Goal: Task Accomplishment & Management: Use online tool/utility

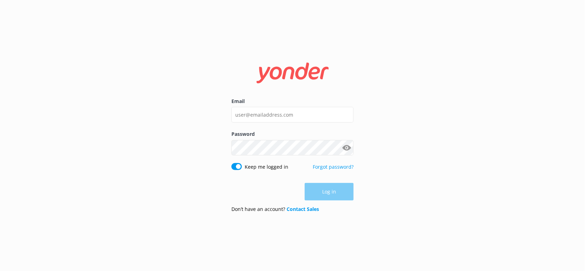
click at [383, 91] on div "Email Password Show password Keep me logged in Forgot password? Log in Don’t ha…" at bounding box center [292, 135] width 585 height 271
click at [259, 112] on input "Email" at bounding box center [292, 115] width 122 height 16
paste input "[EMAIL_ADDRESS][DOMAIN_NAME]"
type input "[EMAIL_ADDRESS][DOMAIN_NAME]"
click at [320, 194] on button "Log in" at bounding box center [329, 191] width 49 height 17
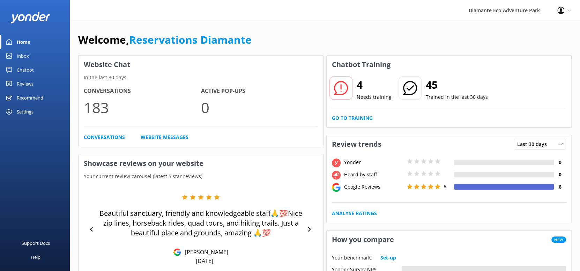
click at [361, 82] on h2 "4" at bounding box center [374, 84] width 35 height 17
click at [349, 87] on div at bounding box center [341, 87] width 23 height 23
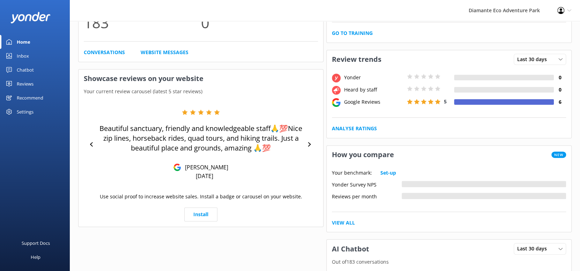
scroll to position [62, 0]
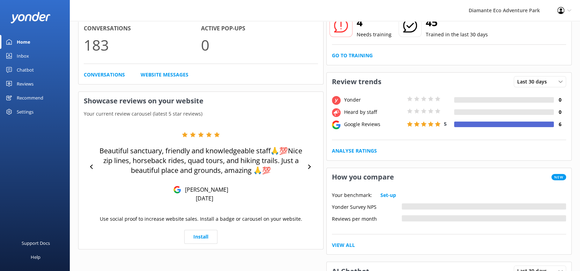
click at [27, 55] on div "Inbox" at bounding box center [23, 56] width 12 height 14
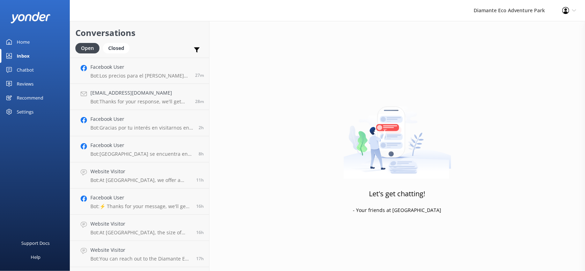
click at [32, 69] on div "Chatbot" at bounding box center [25, 70] width 17 height 14
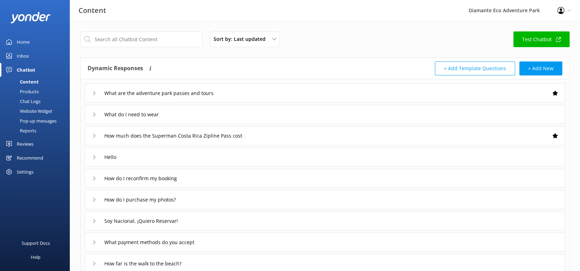
click at [27, 45] on div "Home" at bounding box center [23, 42] width 13 height 14
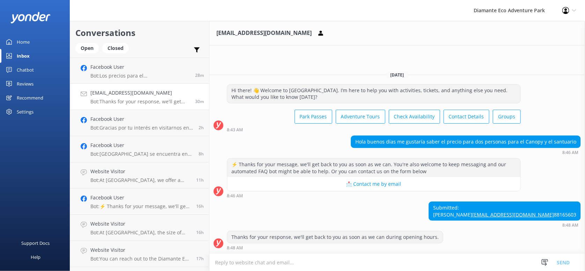
click at [26, 41] on div "Home" at bounding box center [23, 42] width 13 height 14
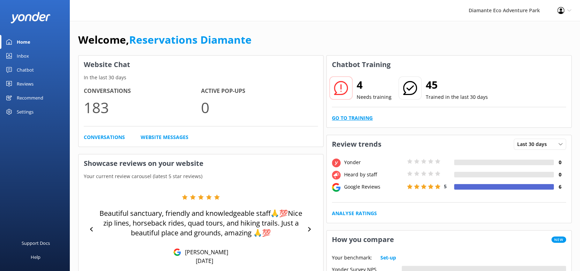
click at [347, 116] on link "Go to Training" at bounding box center [352, 118] width 41 height 8
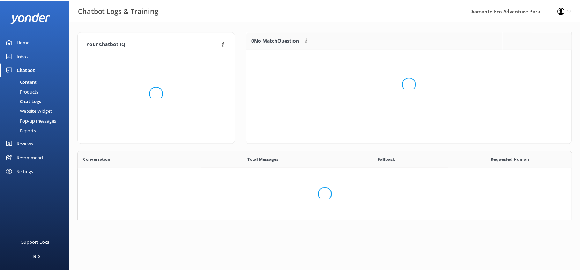
scroll to position [239, 488]
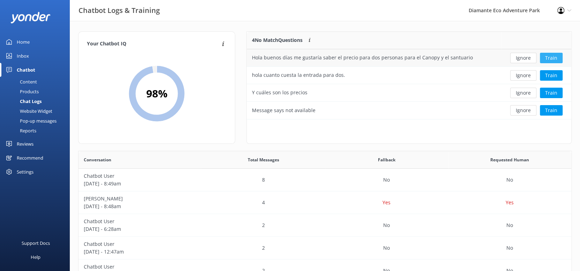
click at [549, 58] on button "Train" at bounding box center [551, 58] width 23 height 10
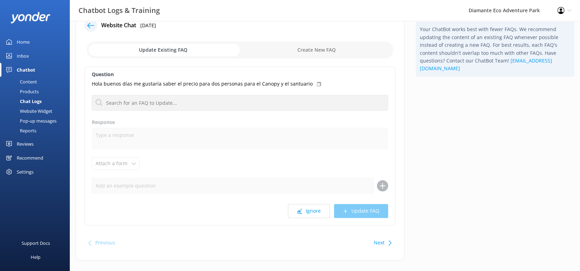
scroll to position [31, 0]
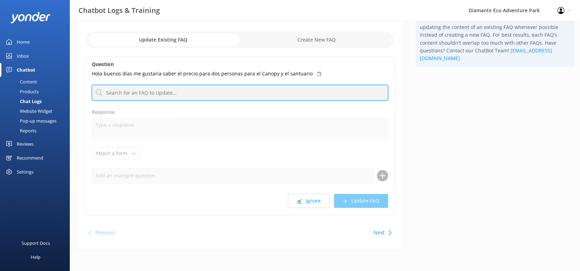
click at [160, 92] on input "text" at bounding box center [240, 93] width 296 height 16
click at [156, 92] on input "text" at bounding box center [240, 93] width 296 height 16
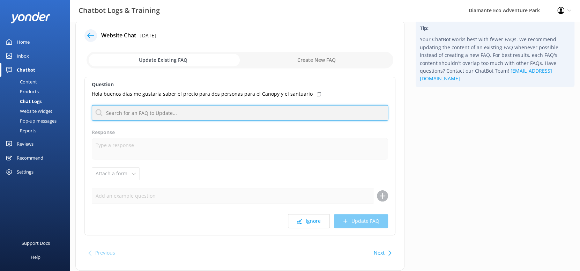
scroll to position [0, 0]
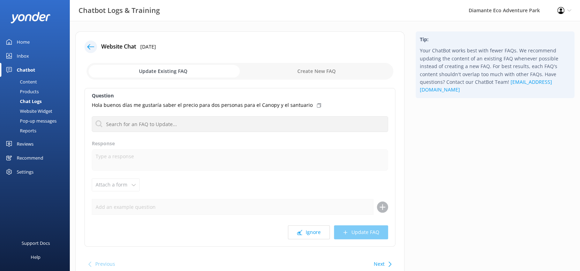
click at [168, 73] on input "checkbox" at bounding box center [240, 71] width 307 height 17
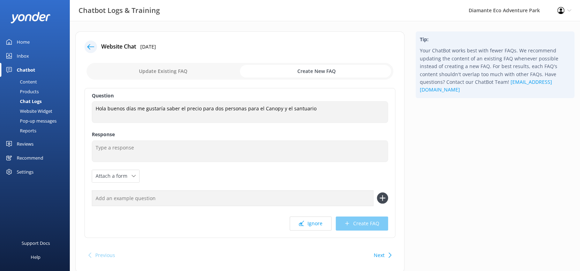
click at [197, 68] on input "checkbox" at bounding box center [240, 71] width 307 height 17
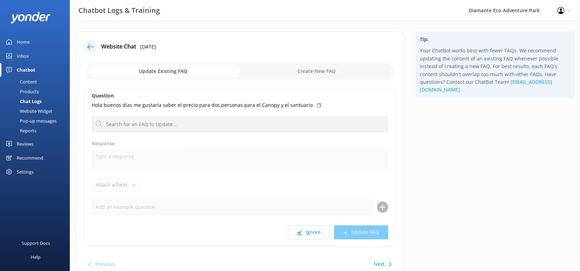
click at [292, 69] on input "checkbox" at bounding box center [240, 71] width 307 height 17
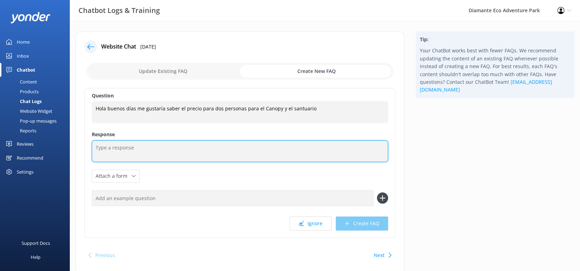
click at [132, 149] on textarea at bounding box center [240, 151] width 296 height 22
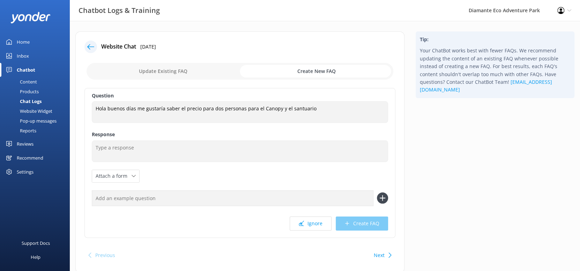
click at [140, 202] on input "text" at bounding box center [233, 198] width 282 height 16
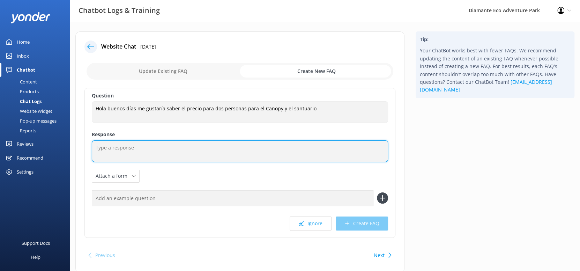
click at [136, 151] on textarea at bounding box center [240, 151] width 296 height 22
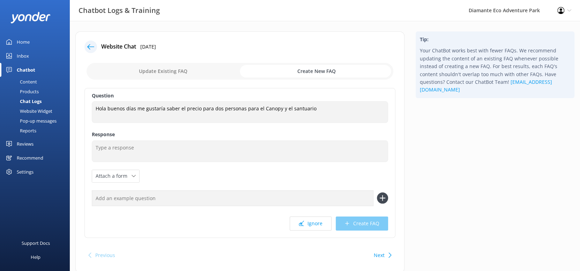
click at [172, 69] on input "checkbox" at bounding box center [240, 71] width 307 height 17
checkbox input "false"
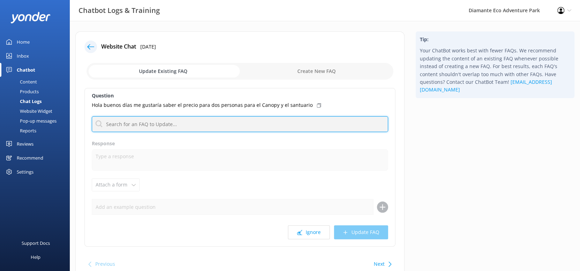
click at [164, 119] on input "text" at bounding box center [240, 124] width 296 height 16
drag, startPoint x: 156, startPoint y: 118, endPoint x: 148, endPoint y: 132, distance: 16.1
click at [157, 118] on input "text" at bounding box center [240, 124] width 296 height 16
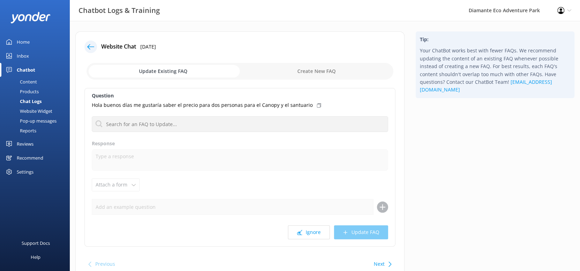
click at [141, 144] on label "Response" at bounding box center [240, 144] width 296 height 8
click at [151, 115] on div "Question Hola buenos días me gustaría saber el precio para dos personas para el…" at bounding box center [239, 167] width 311 height 158
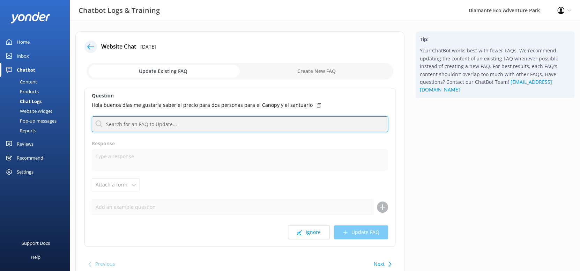
click at [148, 124] on input "text" at bounding box center [240, 124] width 296 height 16
drag, startPoint x: 150, startPoint y: 128, endPoint x: 138, endPoint y: 150, distance: 25.6
click at [151, 127] on input "text" at bounding box center [240, 124] width 296 height 16
drag, startPoint x: 154, startPoint y: 119, endPoint x: 146, endPoint y: 133, distance: 16.2
click at [154, 119] on input "text" at bounding box center [240, 124] width 296 height 16
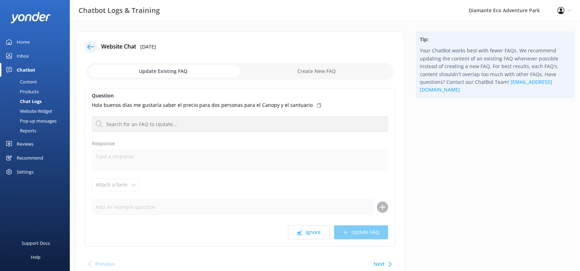
click at [140, 143] on label "Response" at bounding box center [240, 144] width 296 height 8
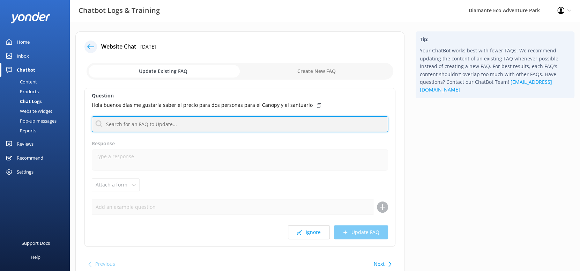
drag, startPoint x: 147, startPoint y: 124, endPoint x: 132, endPoint y: 149, distance: 29.0
click at [146, 125] on input "text" at bounding box center [240, 124] width 296 height 16
click at [141, 124] on input "text" at bounding box center [240, 124] width 296 height 16
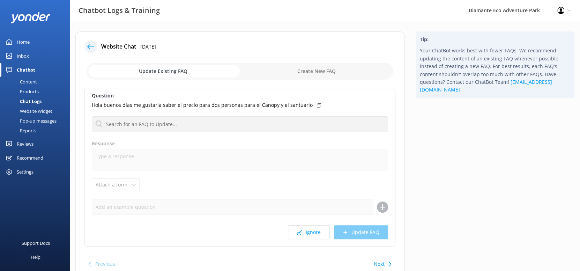
click at [131, 144] on label "Response" at bounding box center [240, 144] width 296 height 8
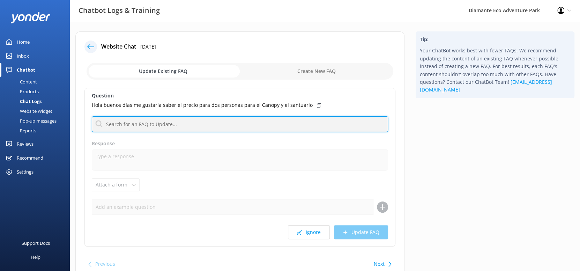
click at [136, 127] on input "text" at bounding box center [240, 124] width 296 height 16
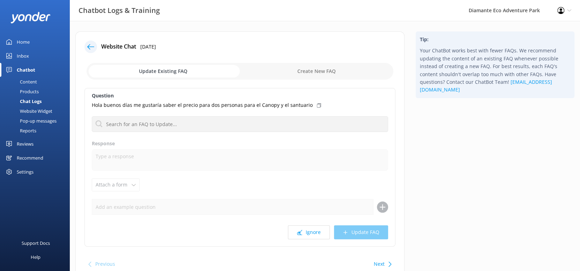
drag, startPoint x: 130, startPoint y: 146, endPoint x: 141, endPoint y: 115, distance: 32.7
click at [130, 146] on label "Response" at bounding box center [240, 144] width 296 height 8
click at [142, 115] on div "Question Hola buenos días me gustaría saber el precio para dos personas para el…" at bounding box center [239, 167] width 311 height 158
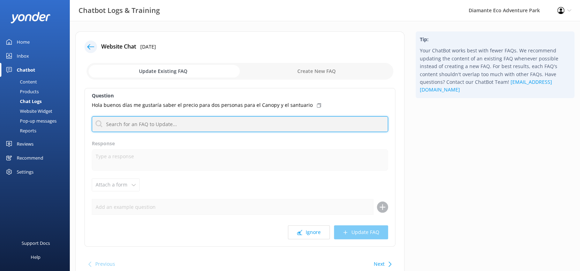
drag, startPoint x: 137, startPoint y: 118, endPoint x: 136, endPoint y: 126, distance: 8.4
click at [137, 119] on input "text" at bounding box center [240, 124] width 296 height 16
click at [141, 126] on input "text" at bounding box center [240, 124] width 296 height 16
drag, startPoint x: 142, startPoint y: 126, endPoint x: 128, endPoint y: 150, distance: 27.8
click at [142, 125] on input "text" at bounding box center [240, 124] width 296 height 16
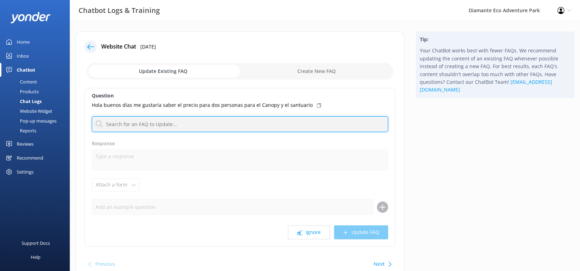
click at [145, 125] on input "text" at bounding box center [240, 124] width 296 height 16
click at [149, 124] on input "text" at bounding box center [240, 124] width 296 height 16
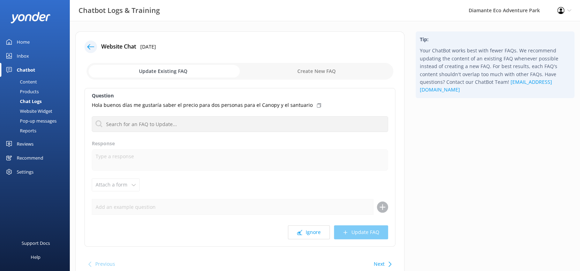
click at [138, 146] on label "Response" at bounding box center [240, 144] width 296 height 8
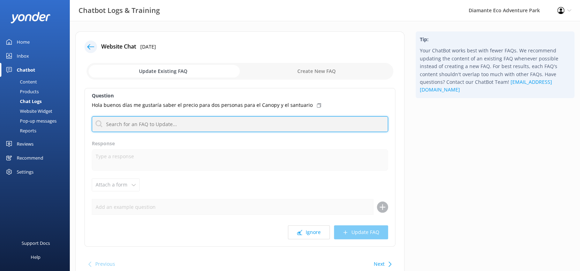
click at [154, 121] on input "text" at bounding box center [240, 124] width 296 height 16
drag, startPoint x: 157, startPoint y: 127, endPoint x: 136, endPoint y: 159, distance: 38.0
click at [157, 127] on input "text" at bounding box center [240, 124] width 296 height 16
drag, startPoint x: 155, startPoint y: 131, endPoint x: 153, endPoint y: 135, distance: 4.4
click at [155, 131] on input "text" at bounding box center [240, 124] width 296 height 16
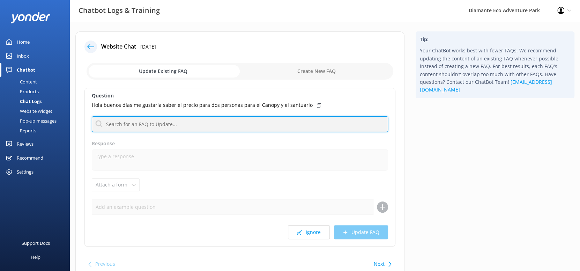
drag, startPoint x: 165, startPoint y: 125, endPoint x: 137, endPoint y: 166, distance: 49.8
click at [165, 125] on input "text" at bounding box center [240, 124] width 296 height 16
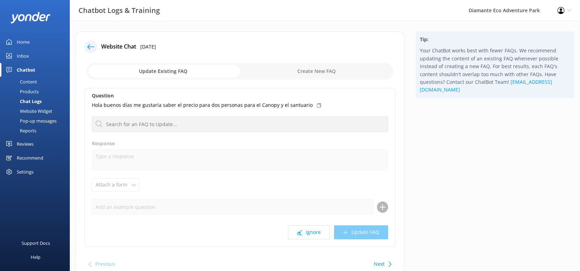
click at [131, 175] on div "Question Hola buenos días me gustaría saber el precio para dos personas para el…" at bounding box center [239, 167] width 311 height 158
drag, startPoint x: 160, startPoint y: 134, endPoint x: 142, endPoint y: 164, distance: 34.6
click at [159, 135] on div "Question Hola buenos días me gustaría saber el precio para dos personas para el…" at bounding box center [239, 167] width 311 height 158
click at [91, 46] on use at bounding box center [90, 46] width 7 height 5
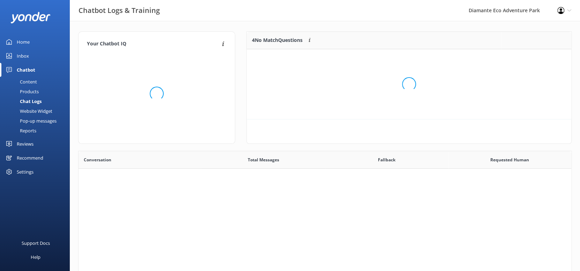
scroll to position [239, 488]
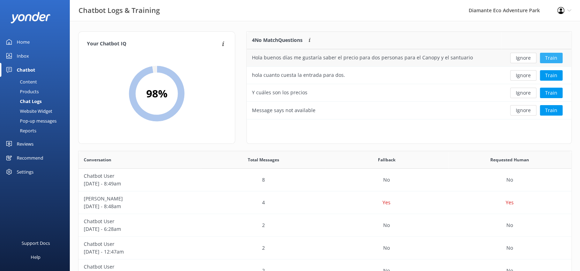
click at [547, 57] on button "Train" at bounding box center [551, 58] width 23 height 10
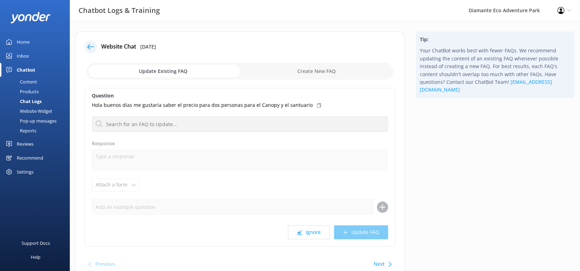
click at [93, 47] on icon at bounding box center [90, 46] width 7 height 7
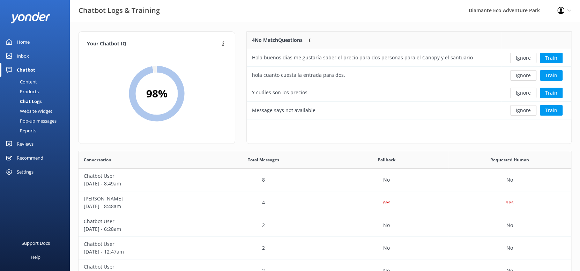
click at [18, 56] on div "Inbox" at bounding box center [23, 56] width 12 height 14
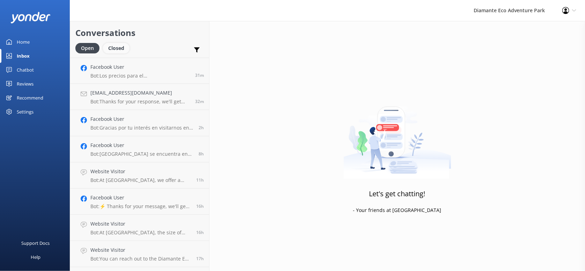
click at [111, 46] on div "Closed" at bounding box center [116, 48] width 27 height 10
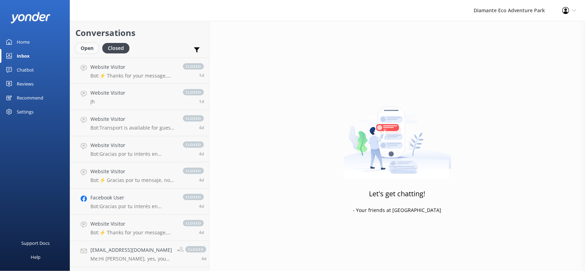
click at [87, 48] on div "Open" at bounding box center [86, 48] width 23 height 10
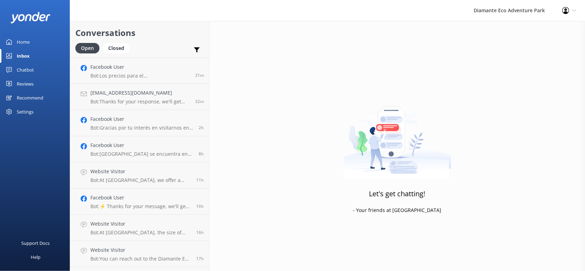
click at [19, 67] on div "Chatbot" at bounding box center [25, 70] width 17 height 14
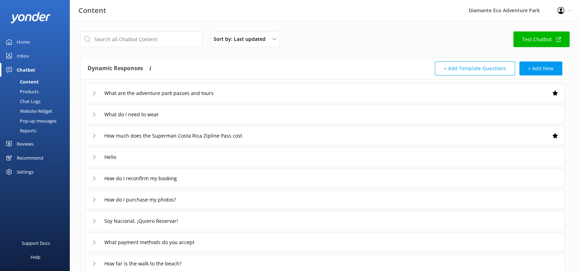
click at [26, 58] on div "Inbox" at bounding box center [23, 56] width 12 height 14
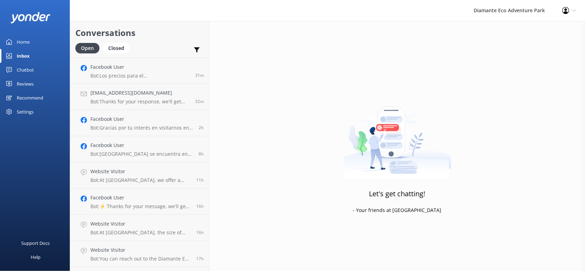
click at [29, 41] on div "Home" at bounding box center [23, 42] width 13 height 14
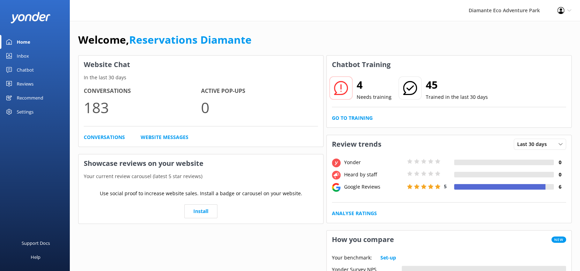
click at [26, 51] on div "Inbox" at bounding box center [23, 56] width 12 height 14
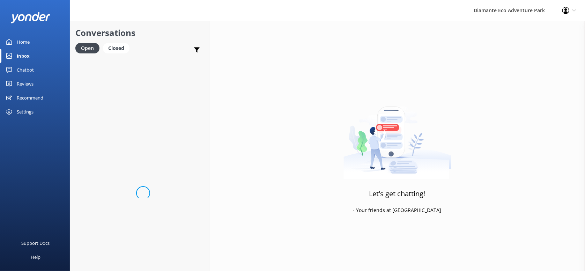
click at [27, 40] on div "Home" at bounding box center [23, 42] width 13 height 14
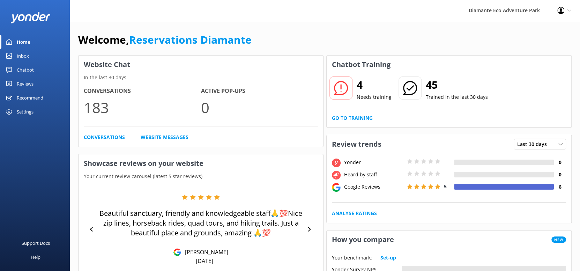
click at [31, 18] on img at bounding box center [30, 18] width 40 height 12
click at [29, 38] on div "Home" at bounding box center [24, 42] width 14 height 14
click at [20, 68] on div "Chatbot" at bounding box center [25, 70] width 17 height 14
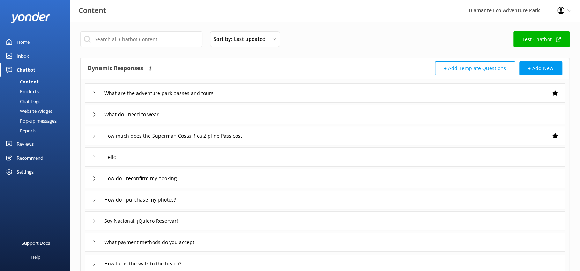
click at [33, 102] on div "Chat Logs" at bounding box center [22, 101] width 36 height 10
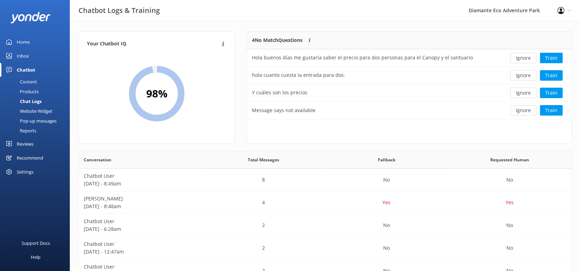
click at [29, 39] on div "Home" at bounding box center [23, 42] width 13 height 14
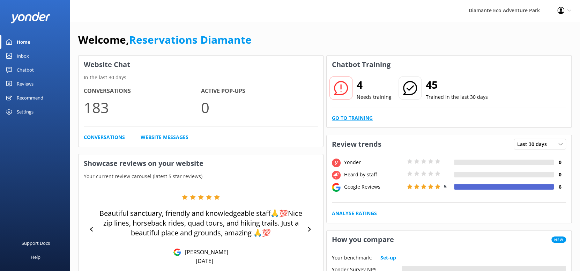
click at [349, 120] on link "Go to Training" at bounding box center [352, 118] width 41 height 8
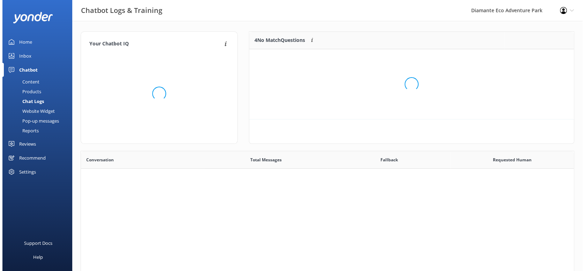
scroll to position [239, 488]
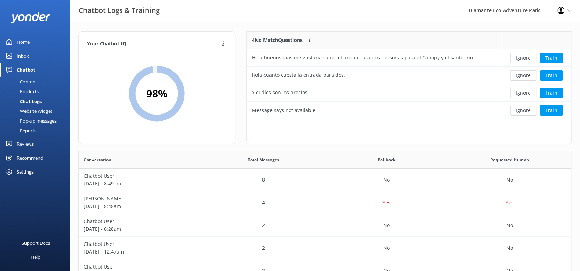
click at [34, 119] on div "Pop-up messages" at bounding box center [30, 121] width 52 height 10
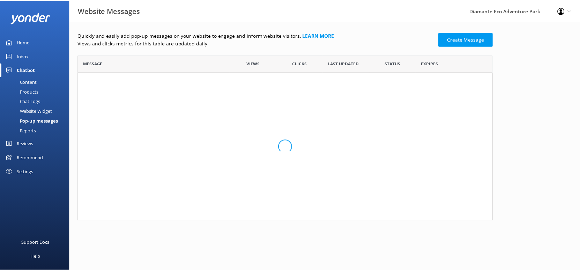
scroll to position [161, 414]
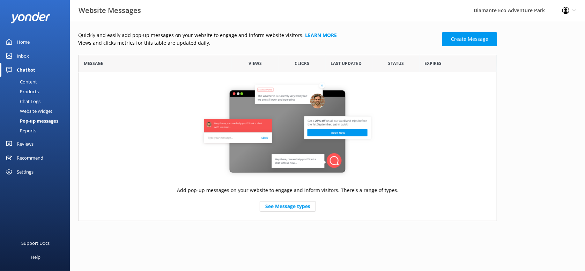
click at [28, 97] on div "Chat Logs" at bounding box center [22, 101] width 36 height 10
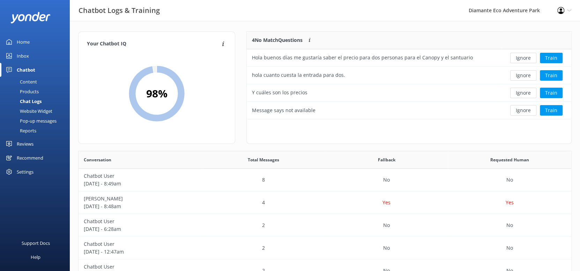
click at [18, 147] on div "Reviews" at bounding box center [25, 144] width 17 height 14
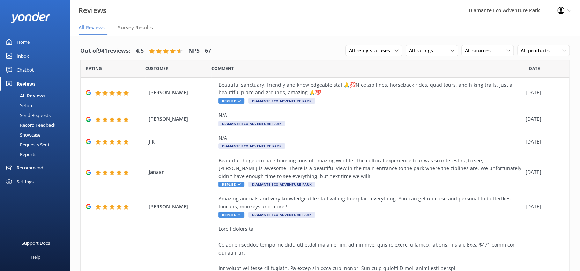
click at [25, 38] on div "Home" at bounding box center [23, 42] width 13 height 14
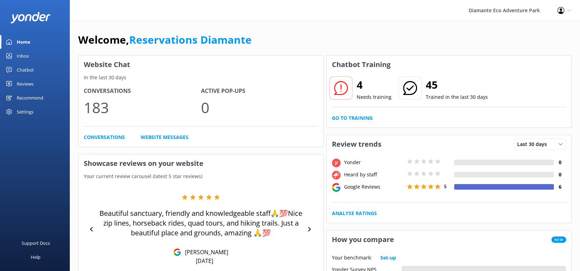
click at [174, 63] on h3 "Website Chat" at bounding box center [201, 65] width 245 height 18
